Goal: Transaction & Acquisition: Book appointment/travel/reservation

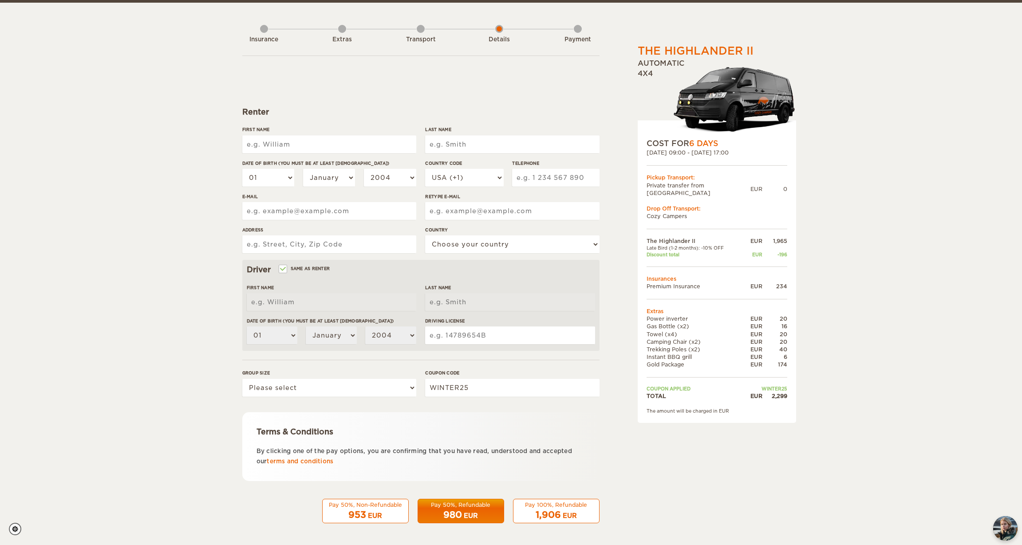
scroll to position [32, 0]
click at [576, 512] on div "EUR" at bounding box center [570, 514] width 14 height 9
click at [561, 510] on div "1,906 EUR" at bounding box center [556, 514] width 75 height 13
drag, startPoint x: 648, startPoint y: 240, endPoint x: 741, endPoint y: 239, distance: 92.8
click at [741, 244] on tr "Late Bird (1-2 months): -10% OFF" at bounding box center [717, 247] width 141 height 6
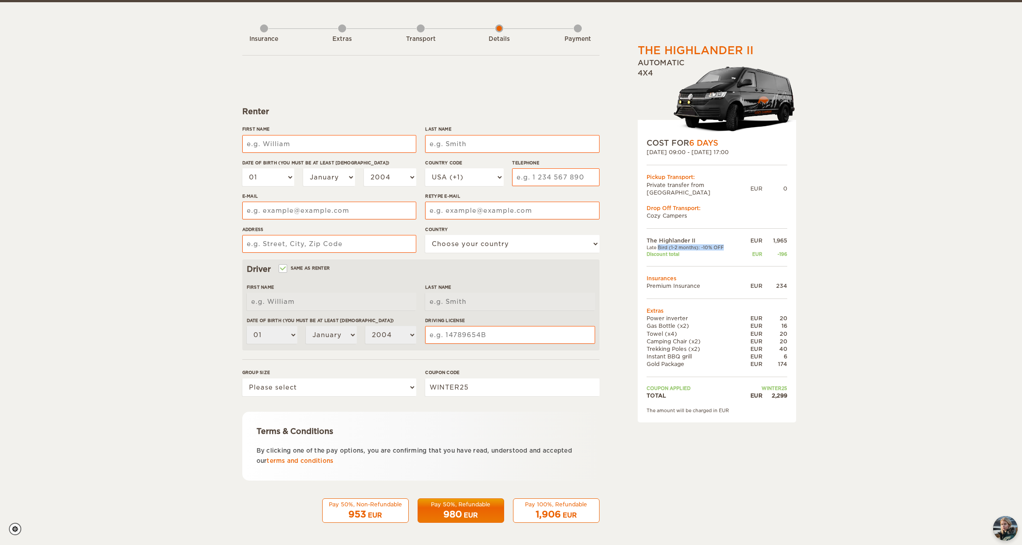
drag, startPoint x: 765, startPoint y: 379, endPoint x: 816, endPoint y: 378, distance: 51.1
click at [816, 378] on div "The Highlander II Expand Collapse Total 2,299 EUR Automatic 4x4 COST FOR 6 Days…" at bounding box center [511, 256] width 1022 height 577
click at [809, 378] on div "The Highlander II Expand Collapse Total 2,299 EUR Automatic 4x4 COST FOR 6 Days…" at bounding box center [511, 256] width 1022 height 577
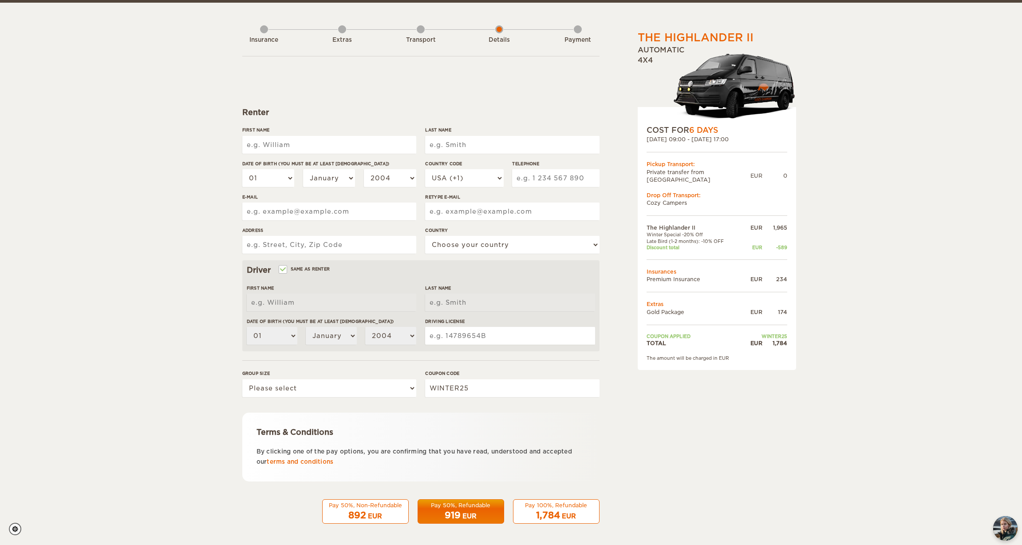
scroll to position [32, 0]
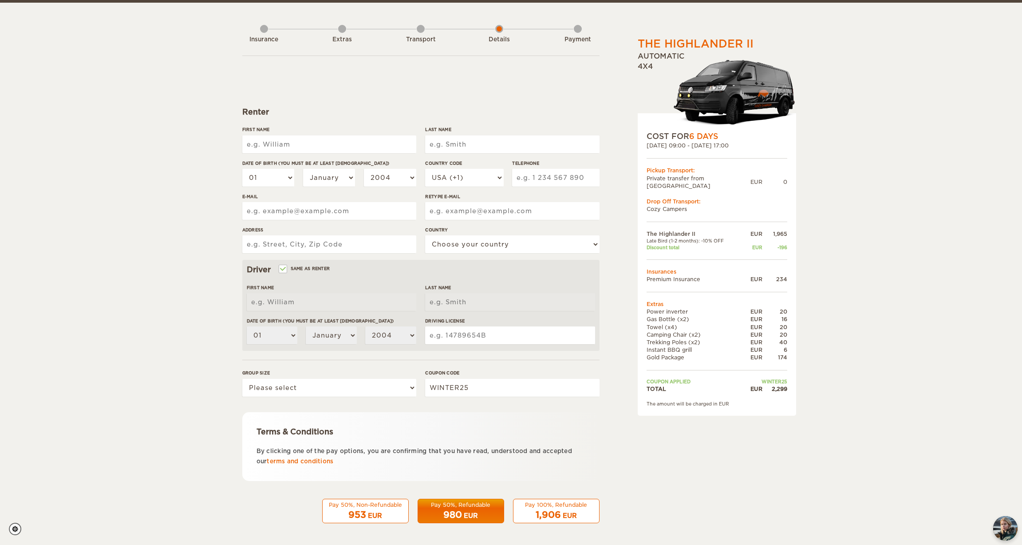
scroll to position [32, 0]
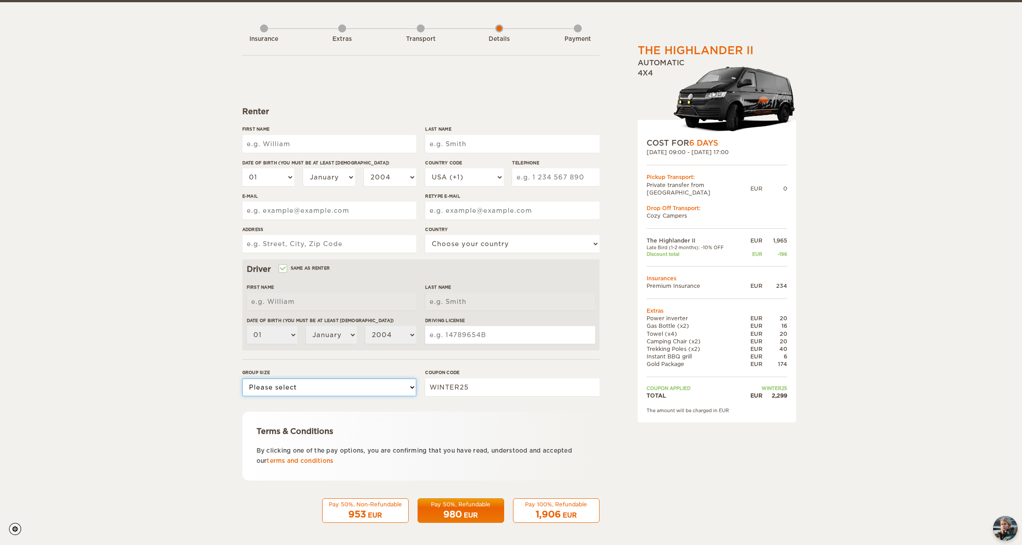
click at [396, 389] on select "Please select 1 2" at bounding box center [329, 387] width 174 height 18
select select "2"
click at [242, 378] on select "Please select 1 2" at bounding box center [329, 387] width 174 height 18
click at [573, 509] on div "1,906 EUR" at bounding box center [556, 514] width 75 height 13
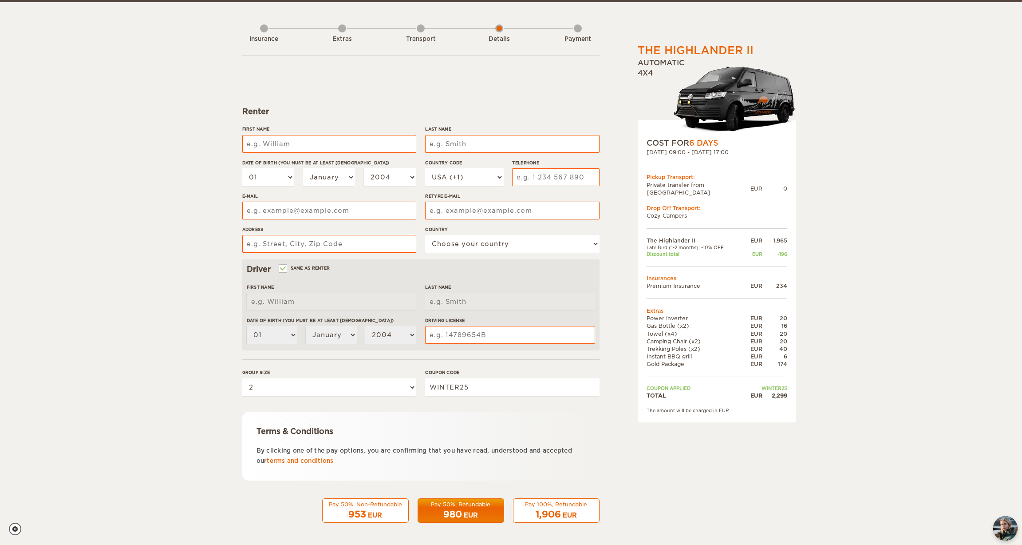
click at [567, 514] on div "EUR" at bounding box center [570, 514] width 14 height 9
click at [574, 513] on div "EUR" at bounding box center [570, 514] width 14 height 9
click at [1004, 534] on img "chat-button" at bounding box center [1005, 528] width 26 height 26
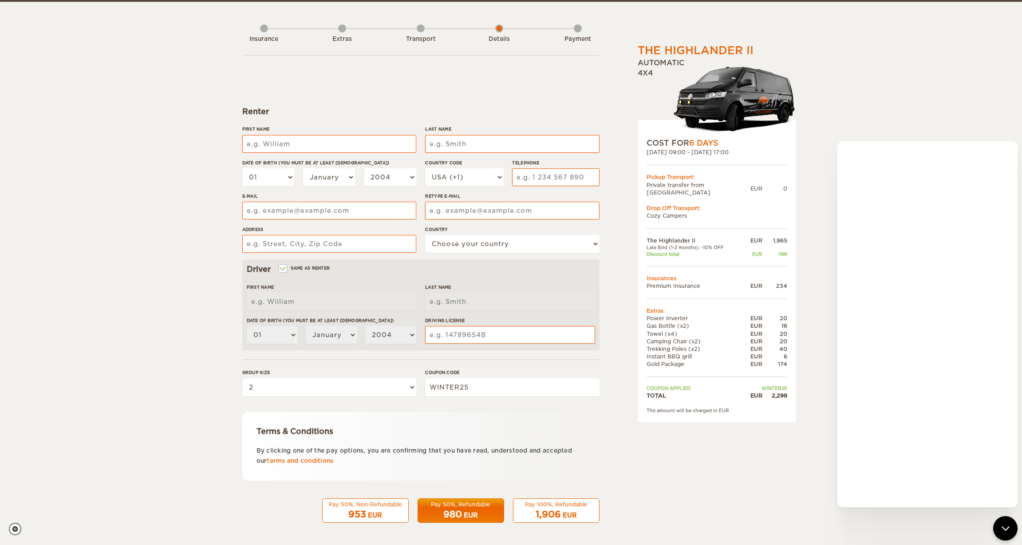
drag, startPoint x: 628, startPoint y: 458, endPoint x: 595, endPoint y: 464, distance: 34.3
click at [628, 458] on div "The Highlander II Expand Collapse Total 2,299 EUR Automatic 4x4 COST FOR 6 Days…" at bounding box center [694, 273] width 172 height 525
drag, startPoint x: 650, startPoint y: 229, endPoint x: 791, endPoint y: 248, distance: 142.3
click at [791, 248] on div "COST FOR 6 Days 27. Oct 2025 09:00 - 01. Nov 2025 17:00 Pickup Transport: Priva…" at bounding box center [717, 271] width 158 height 302
click at [798, 257] on div "The Highlander II Expand Collapse Total 2,299 EUR Automatic 4x4 COST FOR 6 Days…" at bounding box center [511, 256] width 1022 height 577
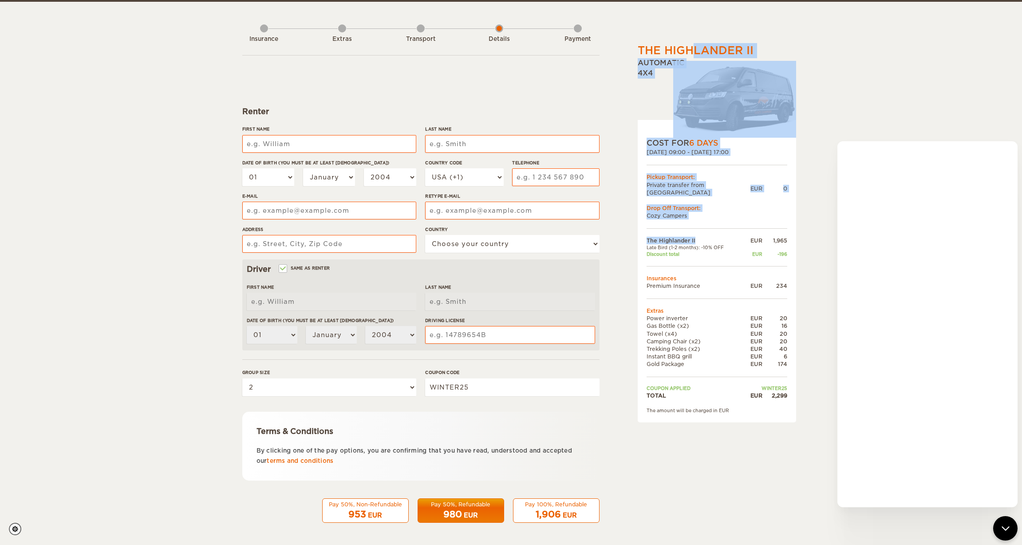
drag, startPoint x: 798, startPoint y: 251, endPoint x: 686, endPoint y: 229, distance: 114.4
click at [686, 229] on div "The Highlander II Expand Collapse Total 2,299 EUR Automatic 4x4 COST FOR 6 Days…" at bounding box center [511, 256] width 1022 height 577
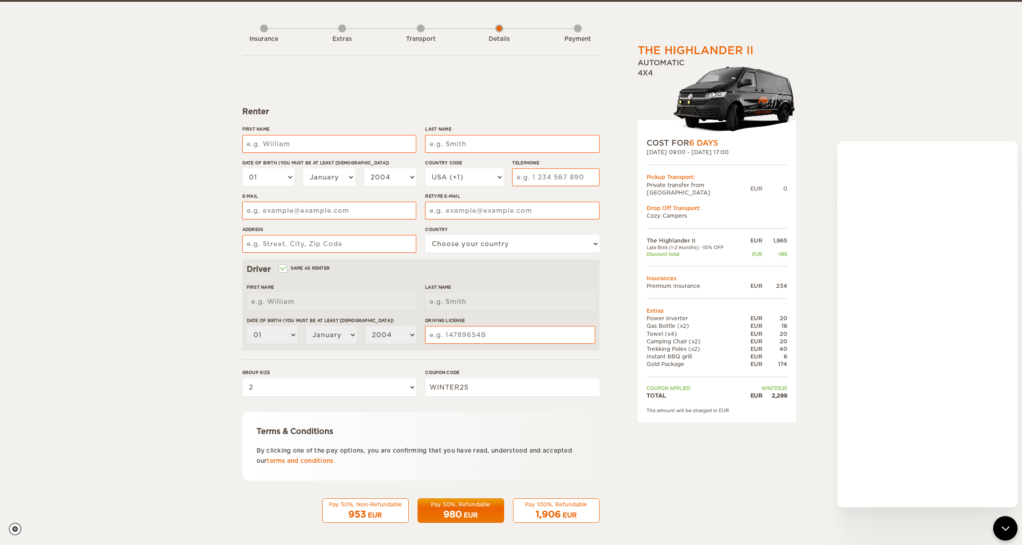
click at [754, 244] on td at bounding box center [764, 247] width 45 height 6
click at [893, 103] on div "The Highlander II Expand Collapse Total 2,299 EUR Automatic 4x4 COST FOR 6 Days…" at bounding box center [511, 256] width 1022 height 577
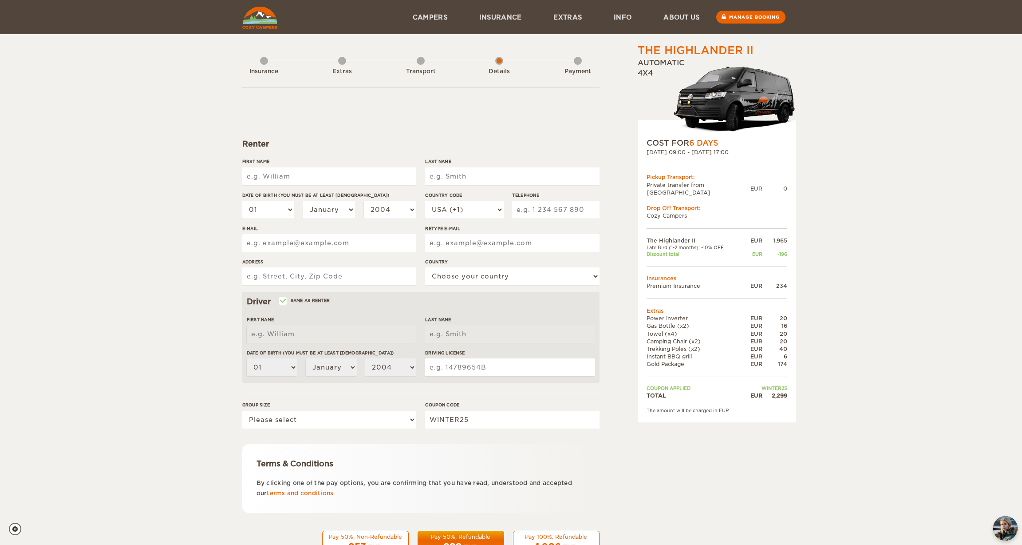
click at [885, 193] on div "The Highlander II Expand Collapse Total 2,299 EUR Automatic 4x4 COST FOR 6 Days…" at bounding box center [511, 288] width 1022 height 577
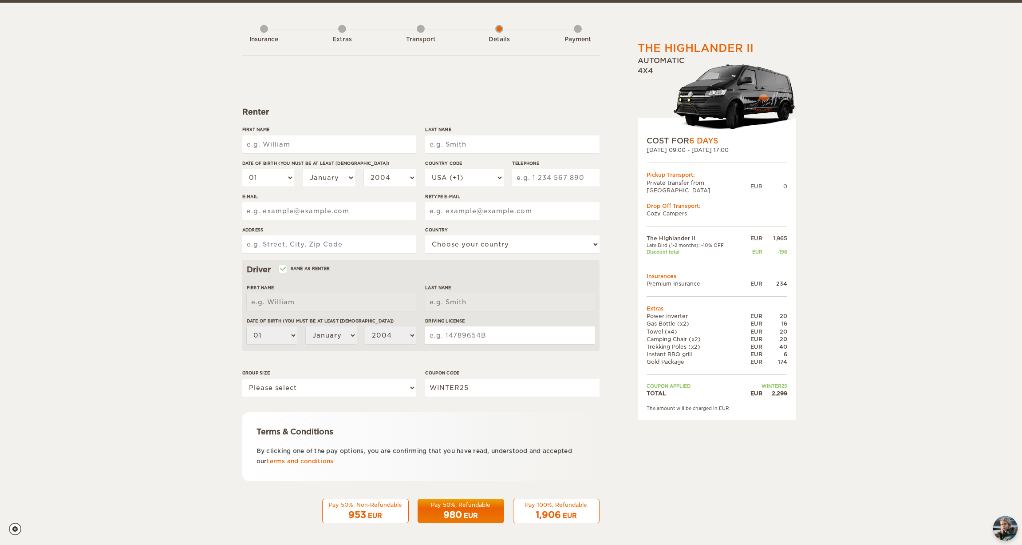
scroll to position [32, 0]
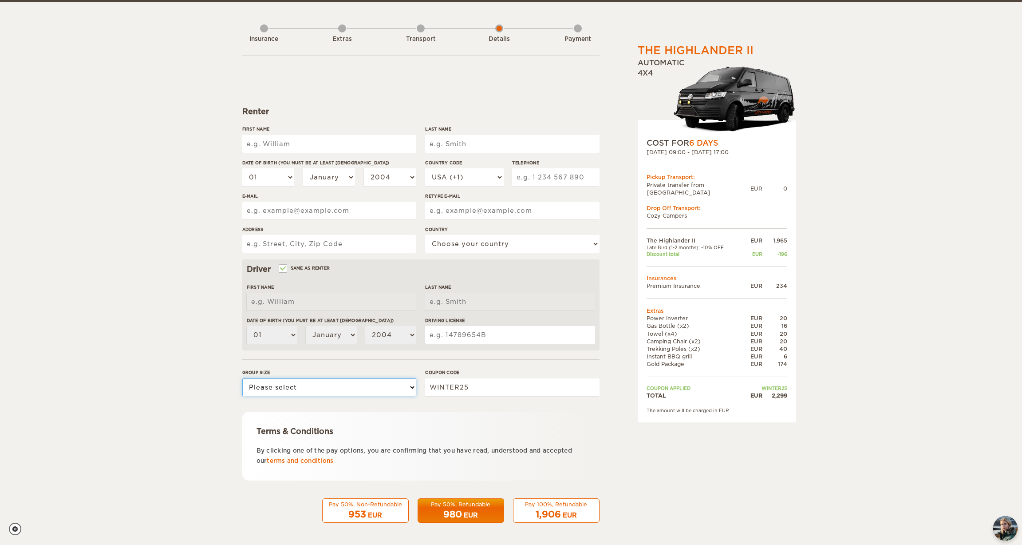
click at [359, 392] on select "Please select 1 2" at bounding box center [329, 387] width 174 height 18
select select "2"
click at [242, 378] on select "Please select 1 2" at bounding box center [329, 387] width 174 height 18
click at [317, 143] on input "First Name" at bounding box center [329, 144] width 174 height 18
type input "Sean"
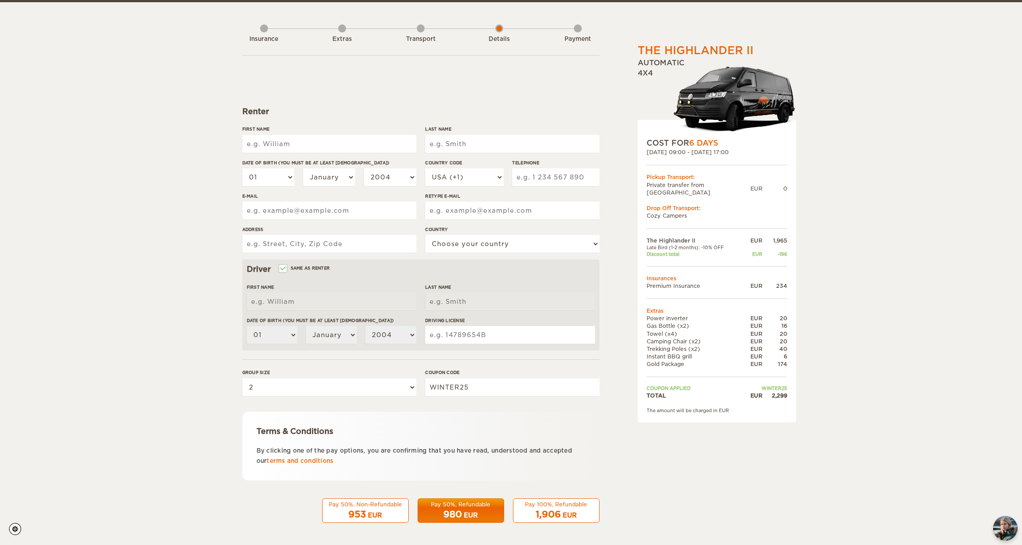
type input "Freyholtz"
type input "2069727729"
type input "sean.freyholtz@gmail.com"
type input "277 N Broadway"
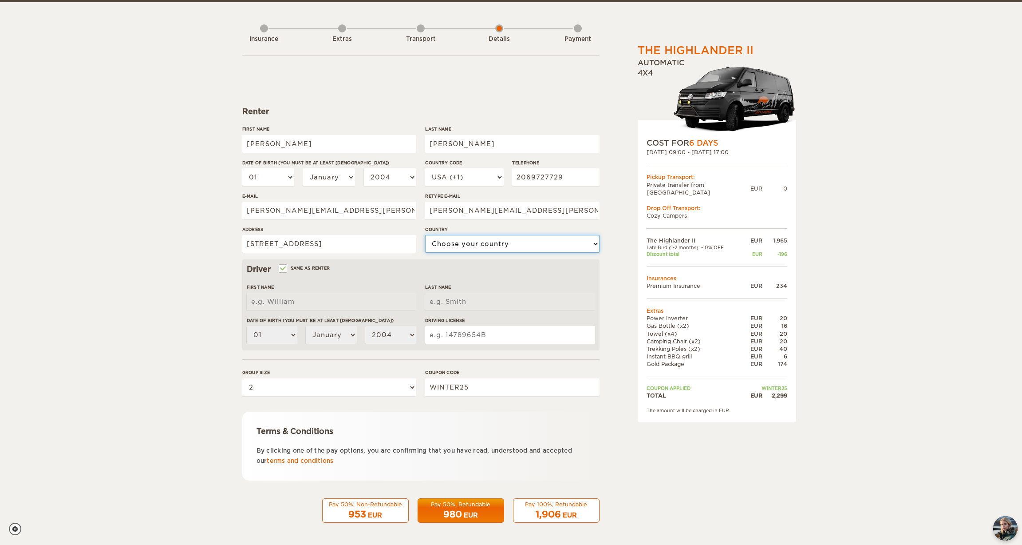
select select "222"
type input "[PERSON_NAME]"
type input "Freyholtz"
click at [276, 176] on select "01 02 03 04 05 06 07 08 09 10 11 12 13 14 15 16 17 18 19 20 21 22 23 24 25 26 2…" at bounding box center [268, 177] width 52 height 18
select select "27"
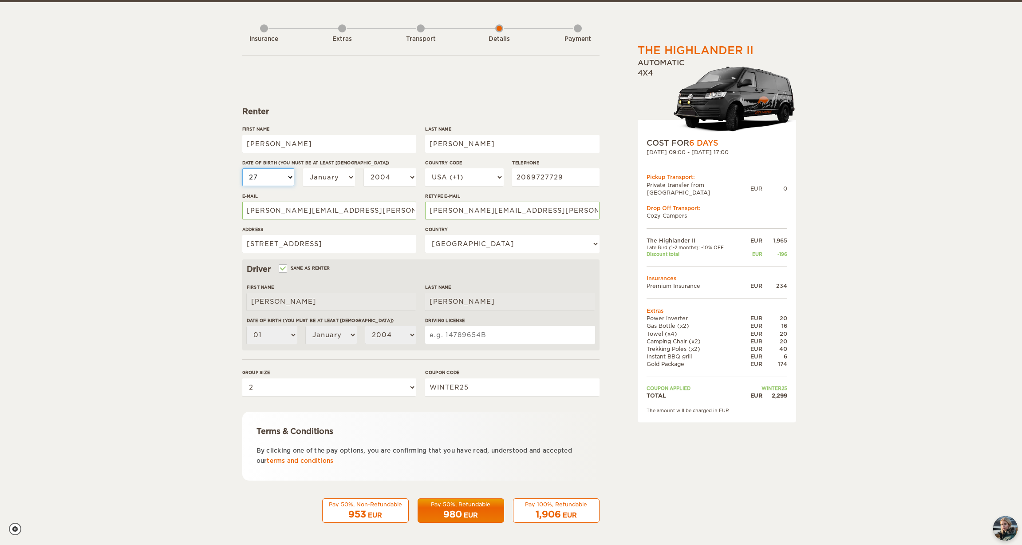
click at [242, 168] on select "01 02 03 04 05 06 07 08 09 10 11 12 13 14 15 16 17 18 19 20 21 22 23 24 25 26 2…" at bounding box center [268, 177] width 52 height 18
select select "27"
click at [325, 182] on select "January February March April May June July August September October November De…" at bounding box center [329, 177] width 52 height 18
select select "12"
click at [303, 168] on select "January February March April May June July August September October November De…" at bounding box center [329, 177] width 52 height 18
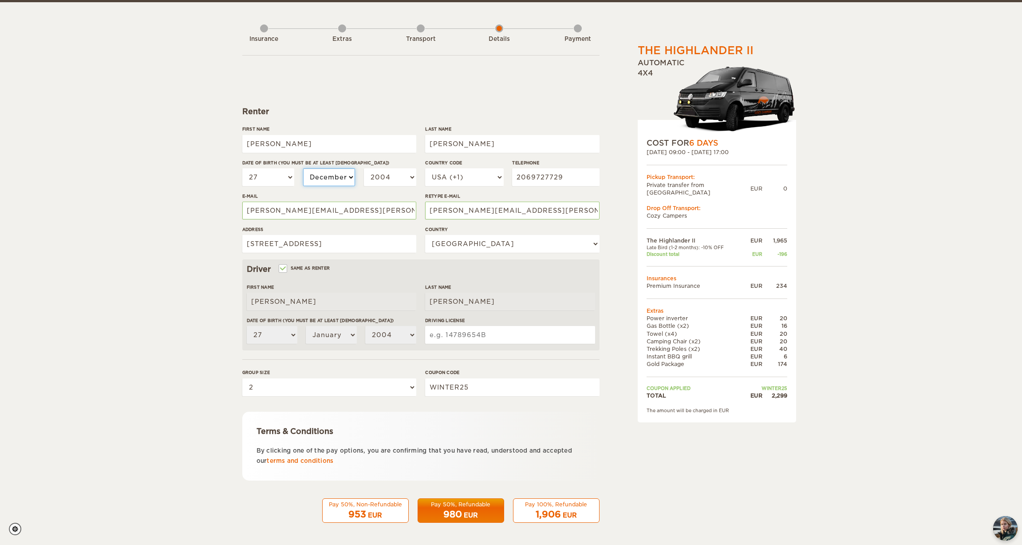
select select "12"
click at [390, 180] on select "2004 2003 2002 2001 2000 1999 1998 1997 1996 1995 1994 1993 1992 1991 1990 1989…" at bounding box center [390, 177] width 52 height 18
select select "1973"
click at [364, 168] on select "2004 2003 2002 2001 2000 1999 1998 1997 1996 1995 1994 1993 1992 1991 1990 1989…" at bounding box center [390, 177] width 52 height 18
select select "1973"
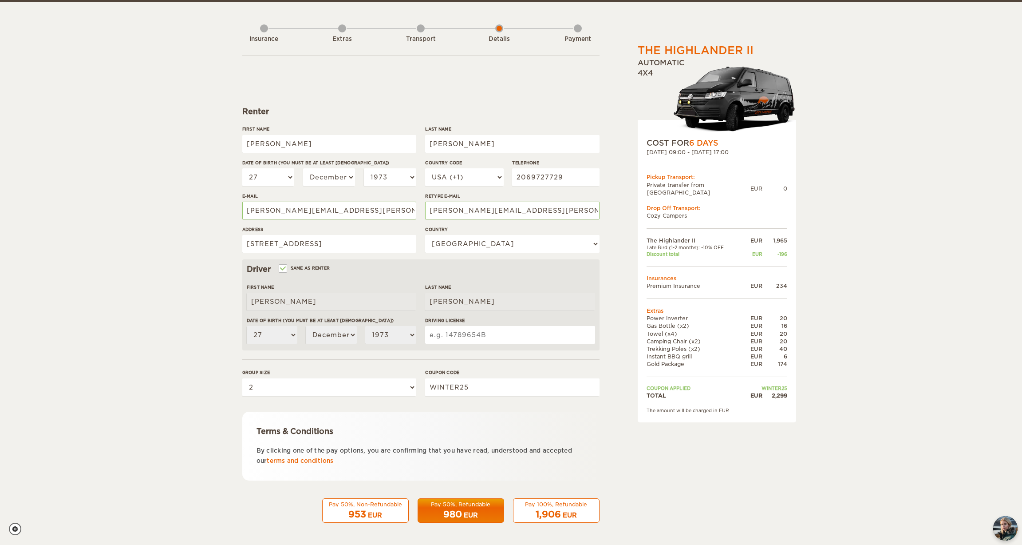
click at [491, 339] on input "Driving License" at bounding box center [510, 335] width 170 height 18
click at [495, 335] on input "Driving License" at bounding box center [510, 335] width 170 height 18
type input "17-292-0625"
click at [614, 427] on div "The Highlander II Expand Collapse Total 2,299 EUR Automatic 4x4 COST FOR 6 Days…" at bounding box center [694, 273] width 172 height 525
click at [546, 504] on div "Pay 100%, Refundable" at bounding box center [556, 504] width 75 height 8
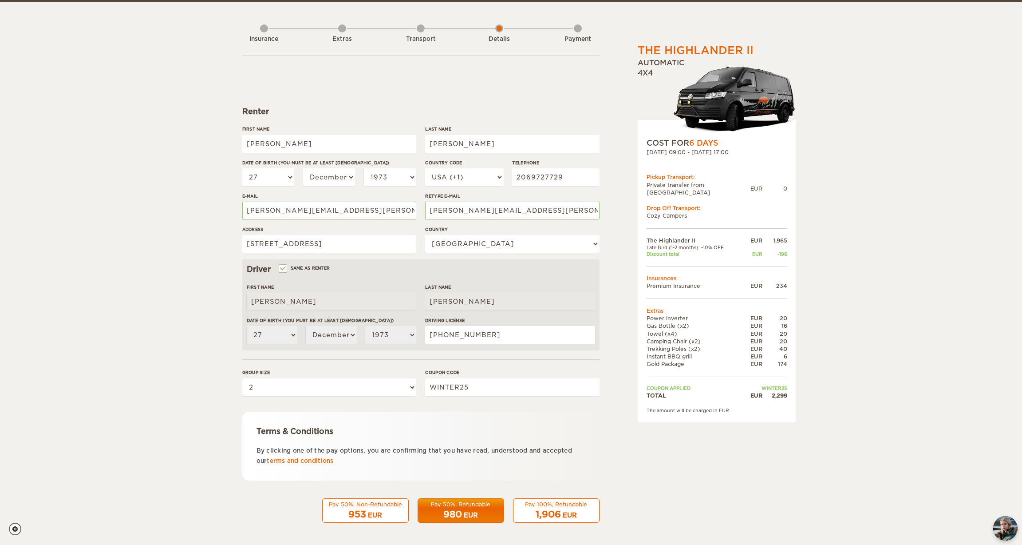
click at [568, 513] on div "EUR" at bounding box center [570, 514] width 14 height 9
click at [547, 512] on span "1,906" at bounding box center [548, 514] width 25 height 11
click at [549, 510] on span "1,906" at bounding box center [548, 514] width 25 height 11
click at [366, 508] on div "953 EUR" at bounding box center [365, 514] width 75 height 13
click at [551, 513] on span "1,906" at bounding box center [548, 514] width 25 height 11
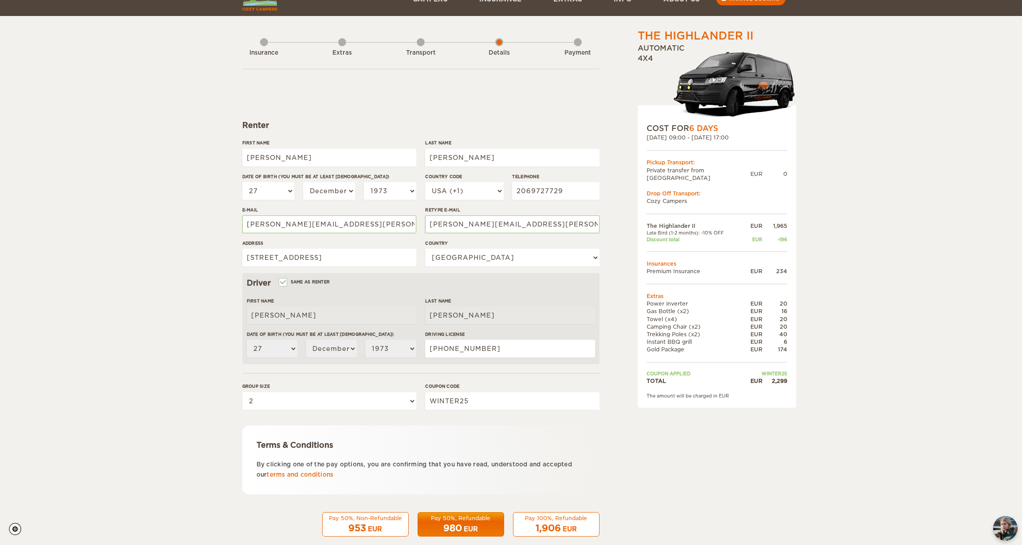
scroll to position [0, 0]
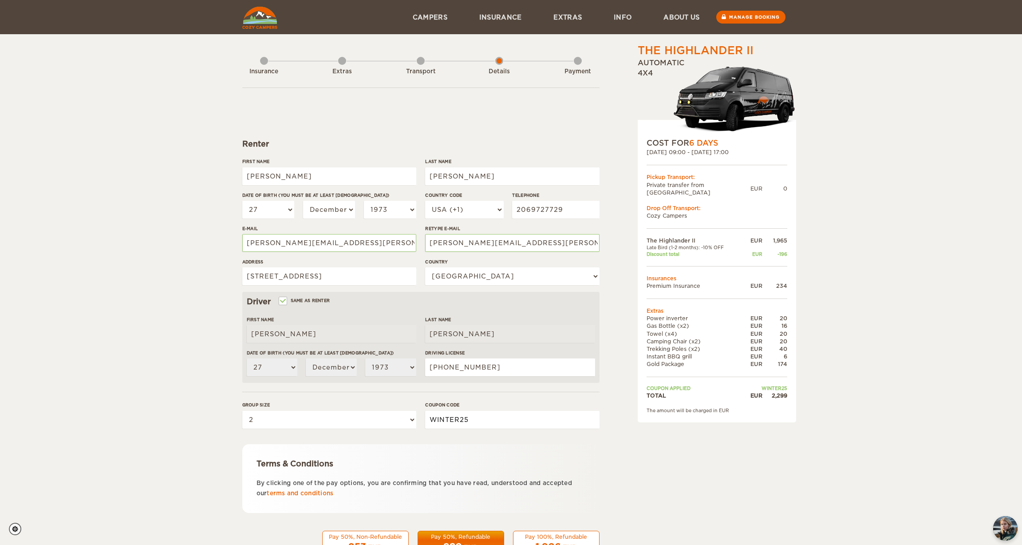
click at [519, 416] on input "WINTER25" at bounding box center [512, 420] width 174 height 18
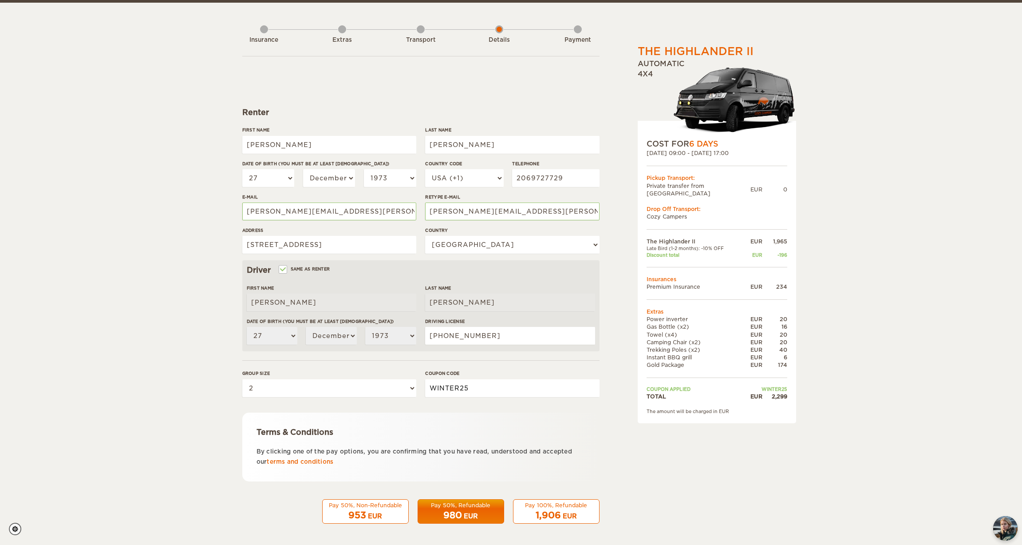
scroll to position [32, 0]
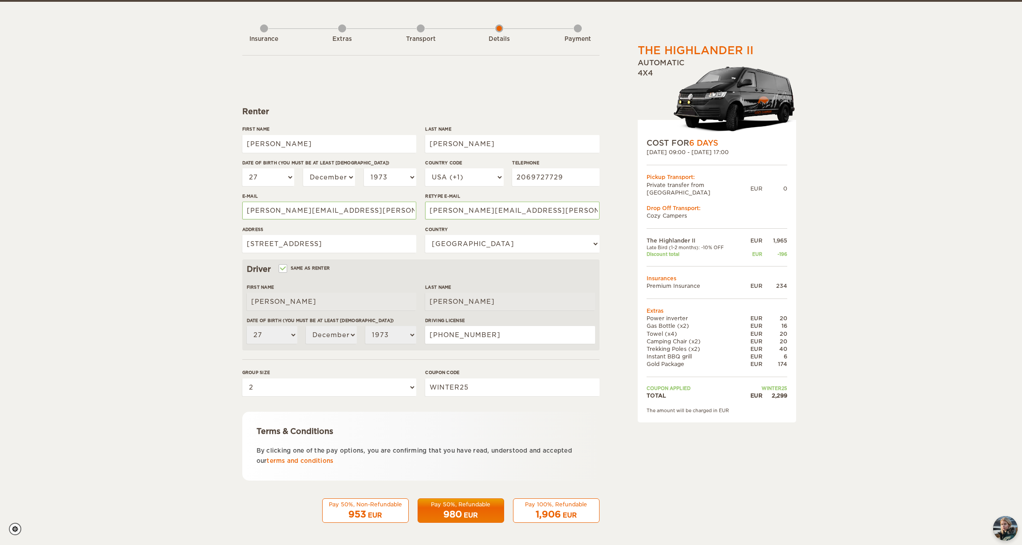
click at [566, 506] on div "Pay 100%, Refundable" at bounding box center [556, 504] width 75 height 8
click at [559, 506] on div "Pay 100%, Refundable" at bounding box center [556, 504] width 75 height 8
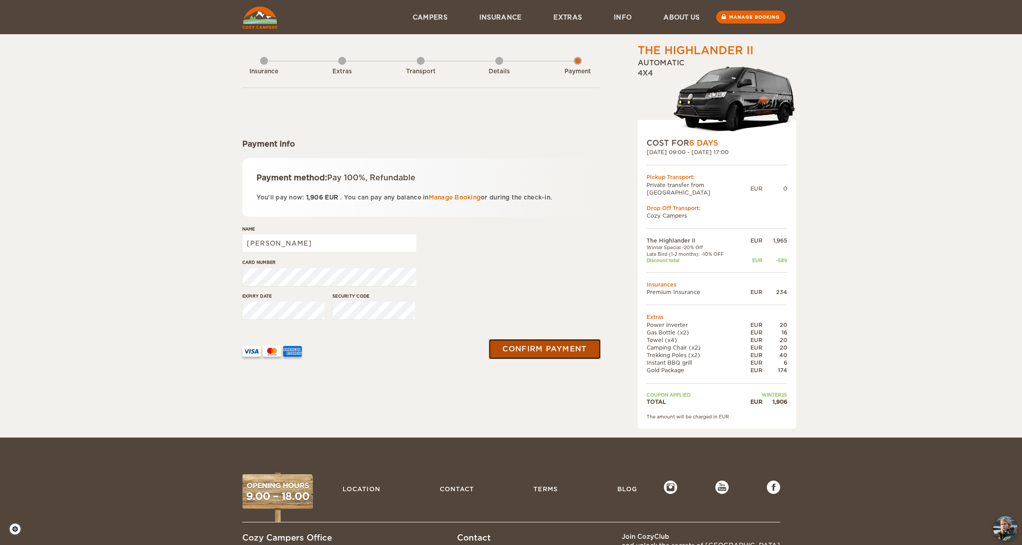
click at [539, 352] on button "Confirm payment" at bounding box center [545, 349] width 112 height 20
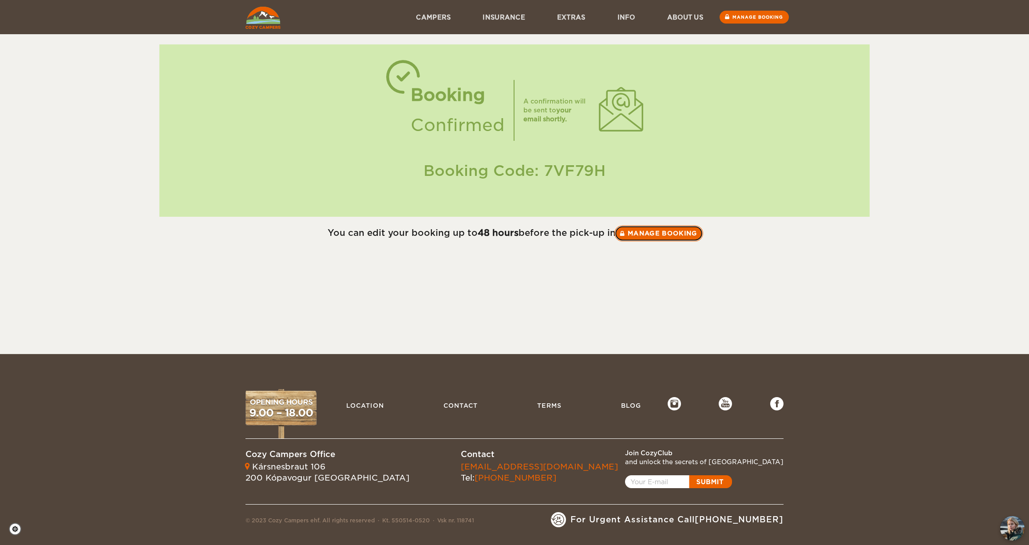
click at [657, 233] on link "Manage booking" at bounding box center [658, 233] width 89 height 16
